Goal: Find specific page/section: Find specific page/section

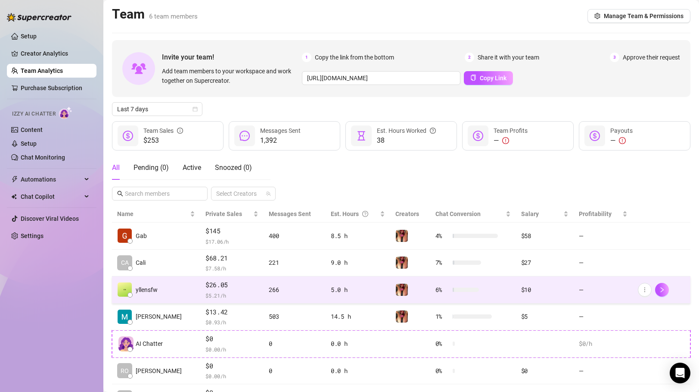
scroll to position [31, 0]
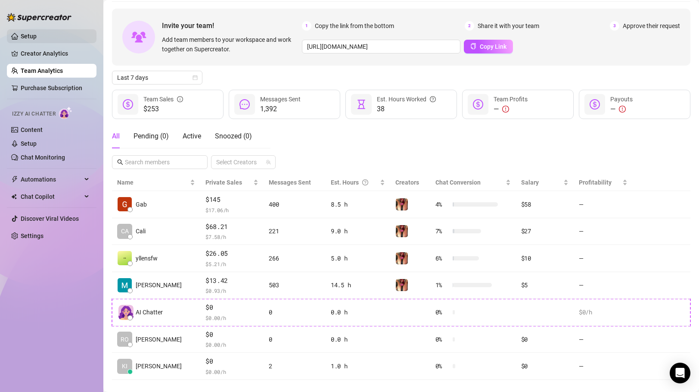
click at [28, 37] on link "Setup" at bounding box center [29, 36] width 16 height 7
